Goal: Task Accomplishment & Management: Complete application form

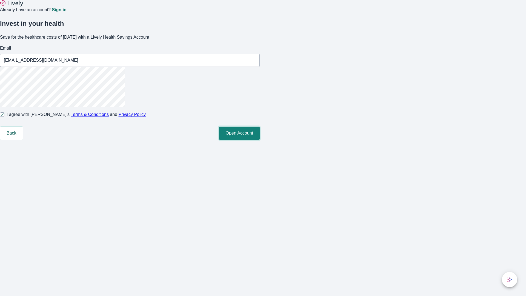
click at [260, 140] on button "Open Account" at bounding box center [239, 133] width 41 height 13
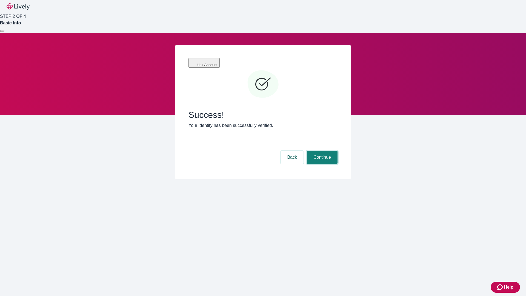
click at [321, 151] on button "Continue" at bounding box center [322, 157] width 31 height 13
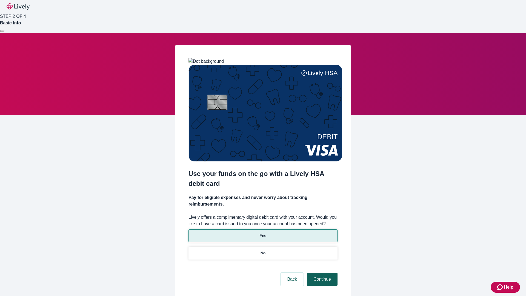
click at [263, 233] on p "Yes" at bounding box center [263, 236] width 7 height 6
click at [321, 273] on button "Continue" at bounding box center [322, 279] width 31 height 13
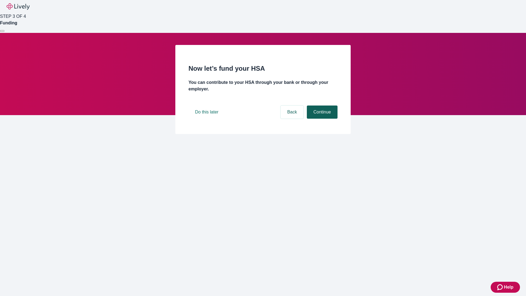
click at [321, 119] on button "Continue" at bounding box center [322, 111] width 31 height 13
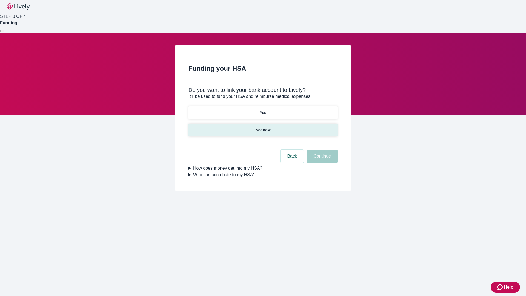
click at [263, 127] on p "Not now" at bounding box center [262, 130] width 15 height 6
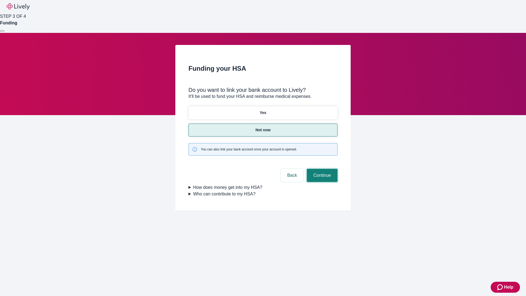
click at [321, 169] on button "Continue" at bounding box center [322, 175] width 31 height 13
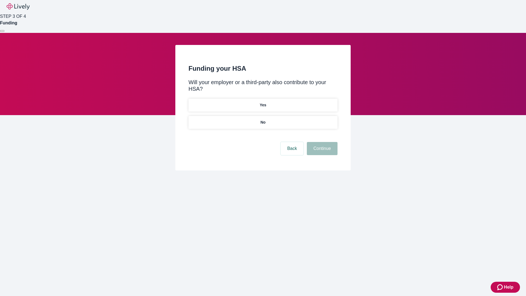
click at [263, 119] on p "No" at bounding box center [263, 122] width 5 height 6
click at [321, 142] on button "Continue" at bounding box center [322, 148] width 31 height 13
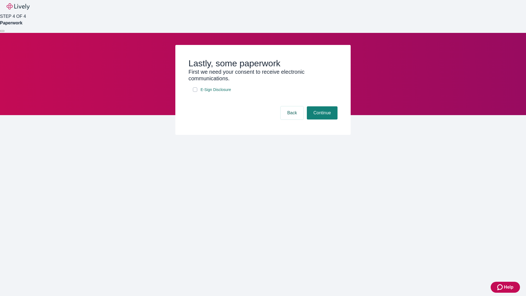
click at [195, 92] on input "E-Sign Disclosure" at bounding box center [195, 89] width 4 height 4
checkbox input "true"
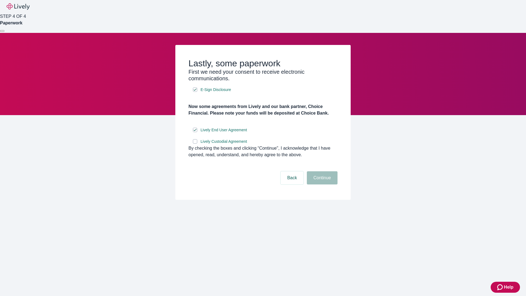
click at [195, 144] on input "Lively Custodial Agreement" at bounding box center [195, 141] width 4 height 4
checkbox input "true"
click at [321, 184] on button "Continue" at bounding box center [322, 177] width 31 height 13
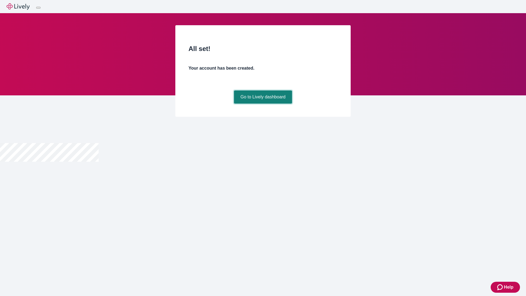
click at [263, 104] on link "Go to Lively dashboard" at bounding box center [263, 96] width 58 height 13
